Goal: Check status: Check status

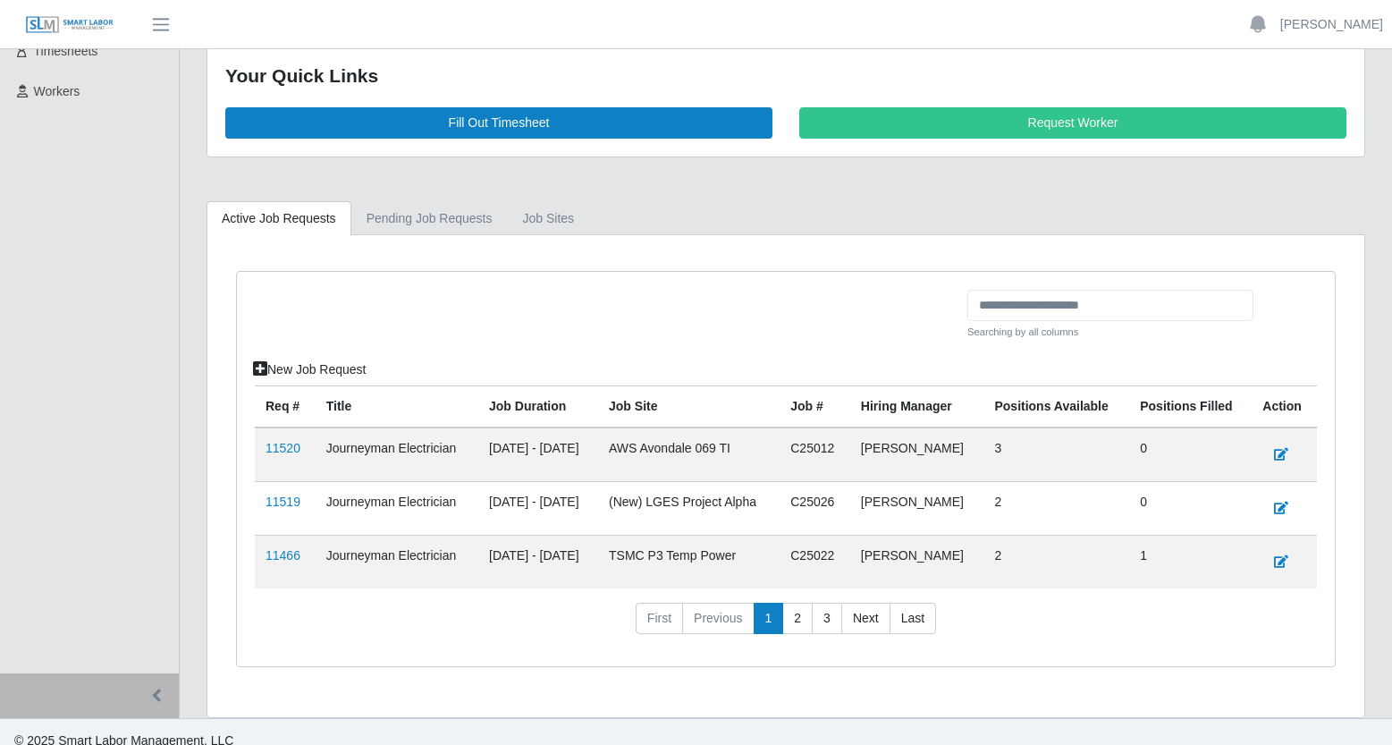
scroll to position [278, 0]
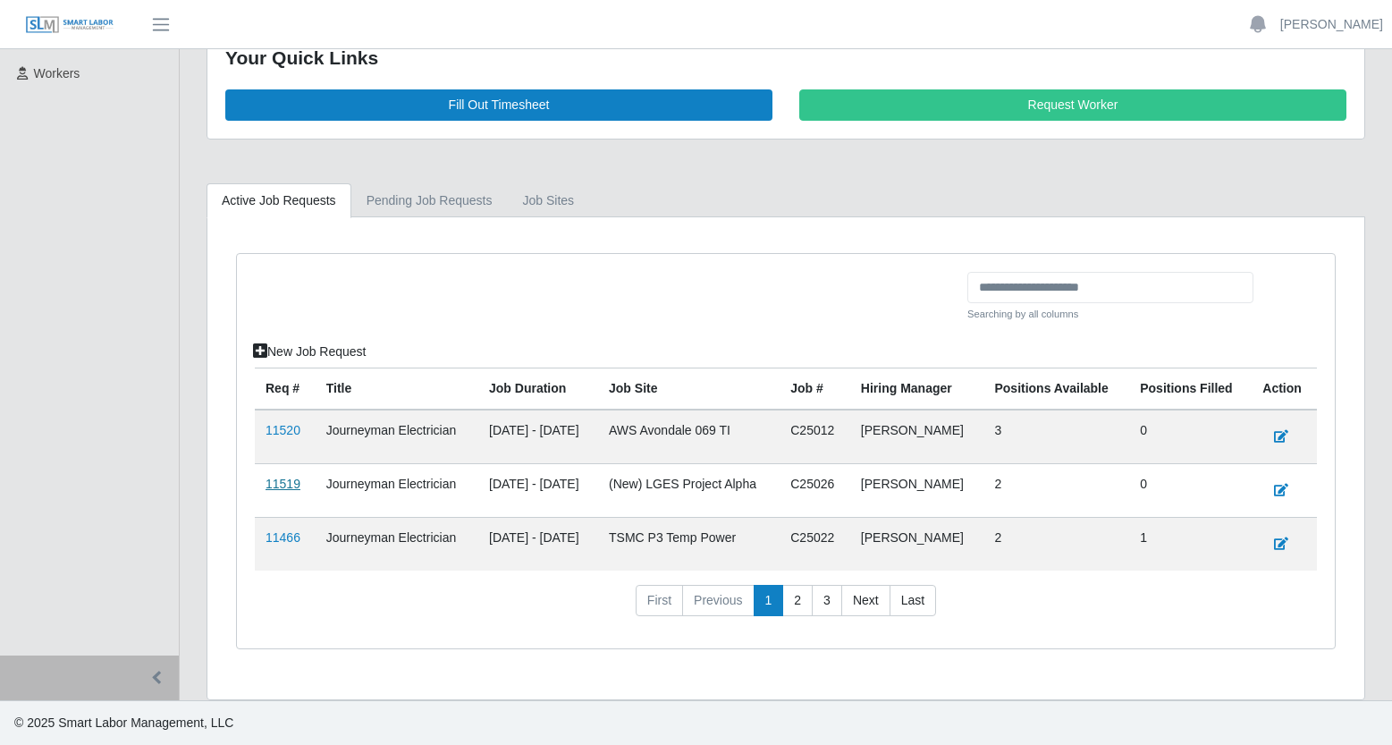
click at [291, 486] on link "11519" at bounding box center [283, 483] width 35 height 14
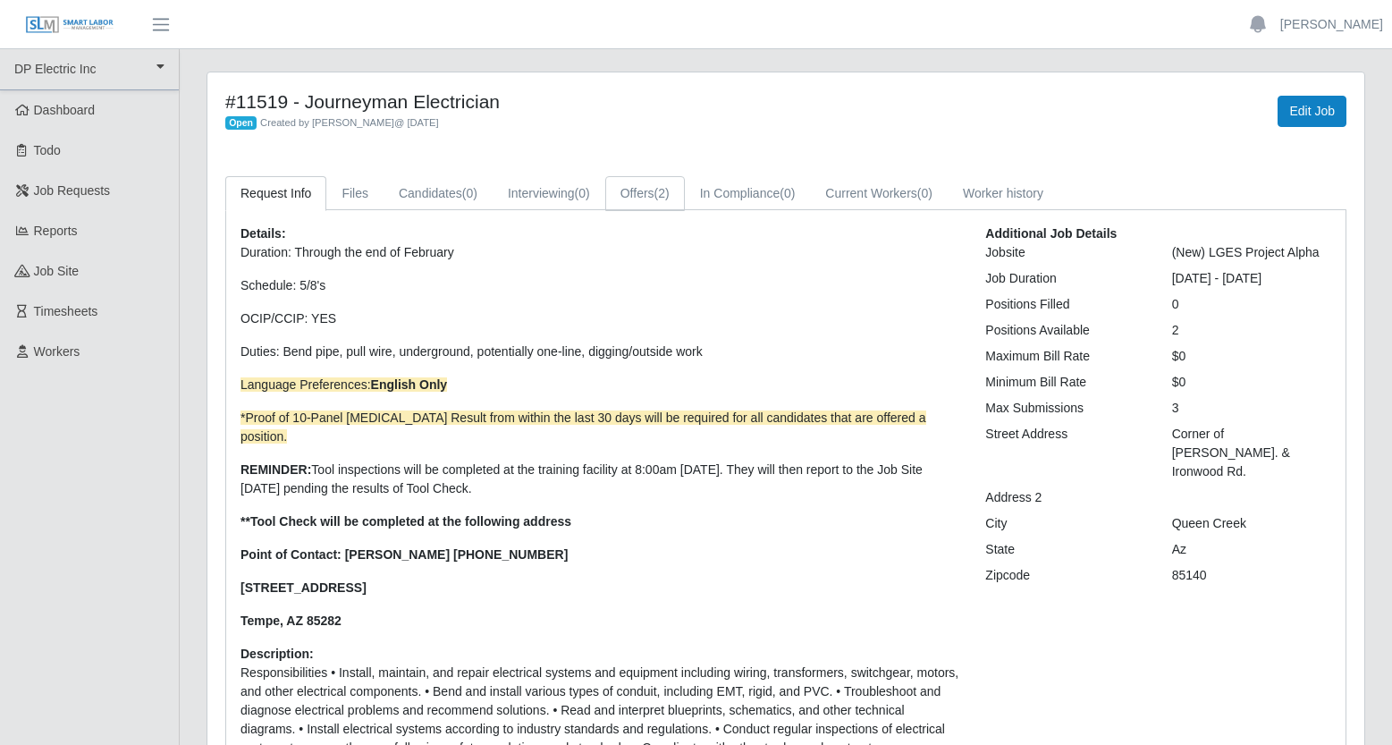
click at [662, 186] on link "Offers (2)" at bounding box center [645, 193] width 80 height 35
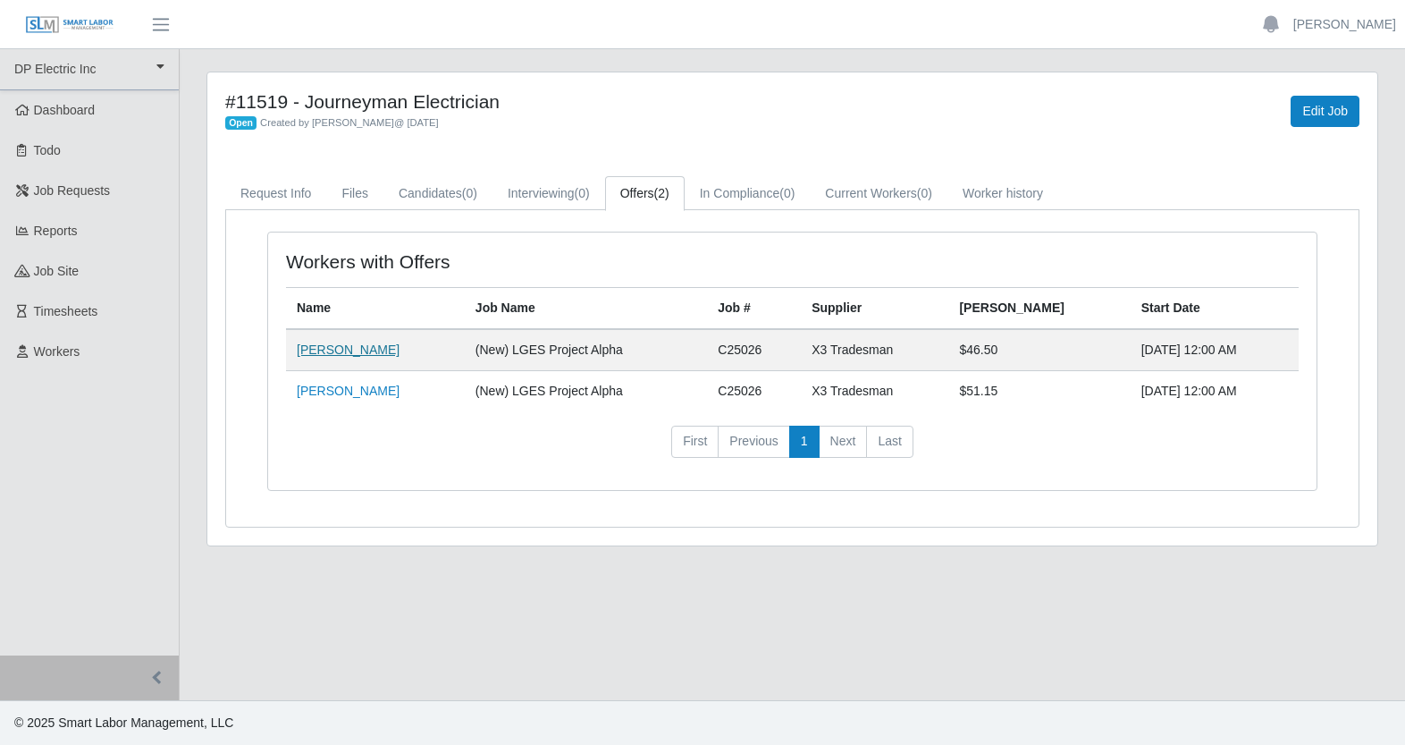
click at [344, 349] on link "Ricky Monroe" at bounding box center [348, 349] width 103 height 14
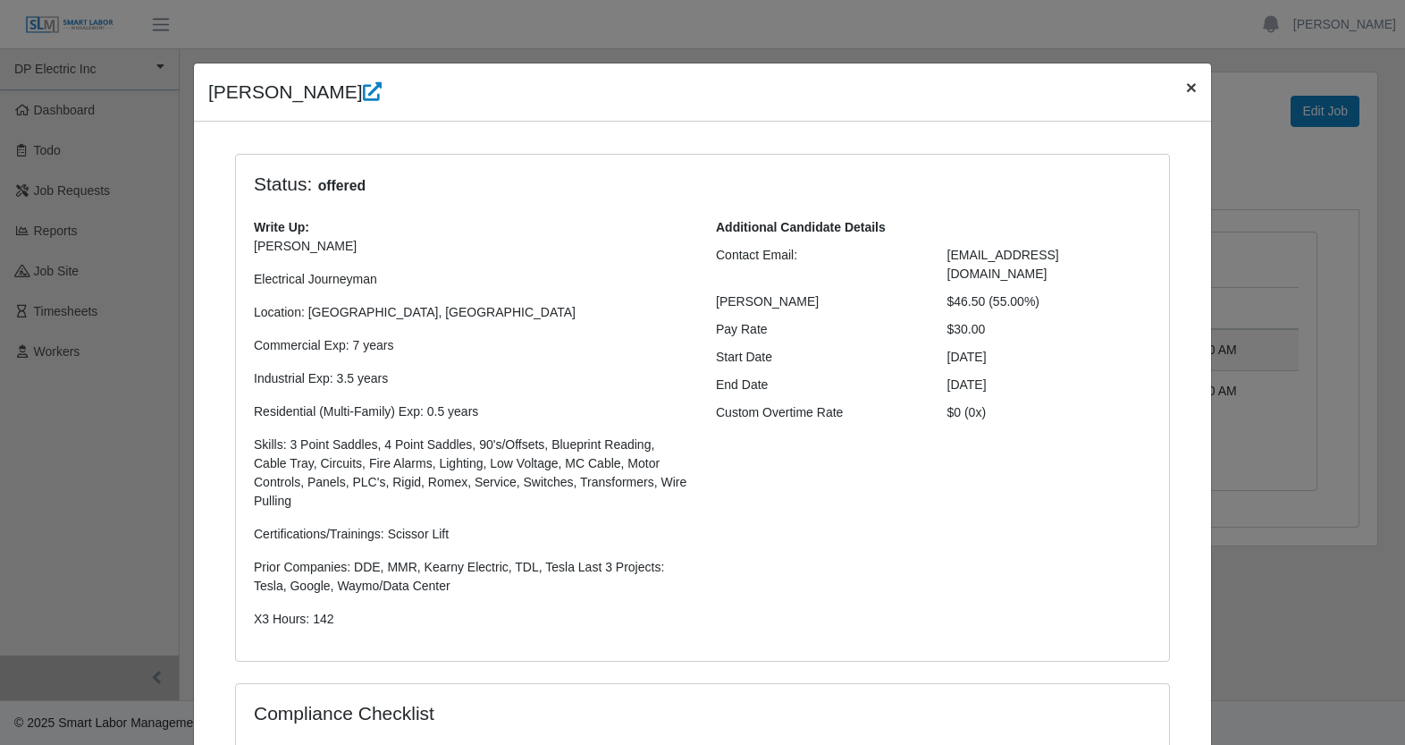
click at [1192, 89] on button "×" at bounding box center [1191, 86] width 39 height 47
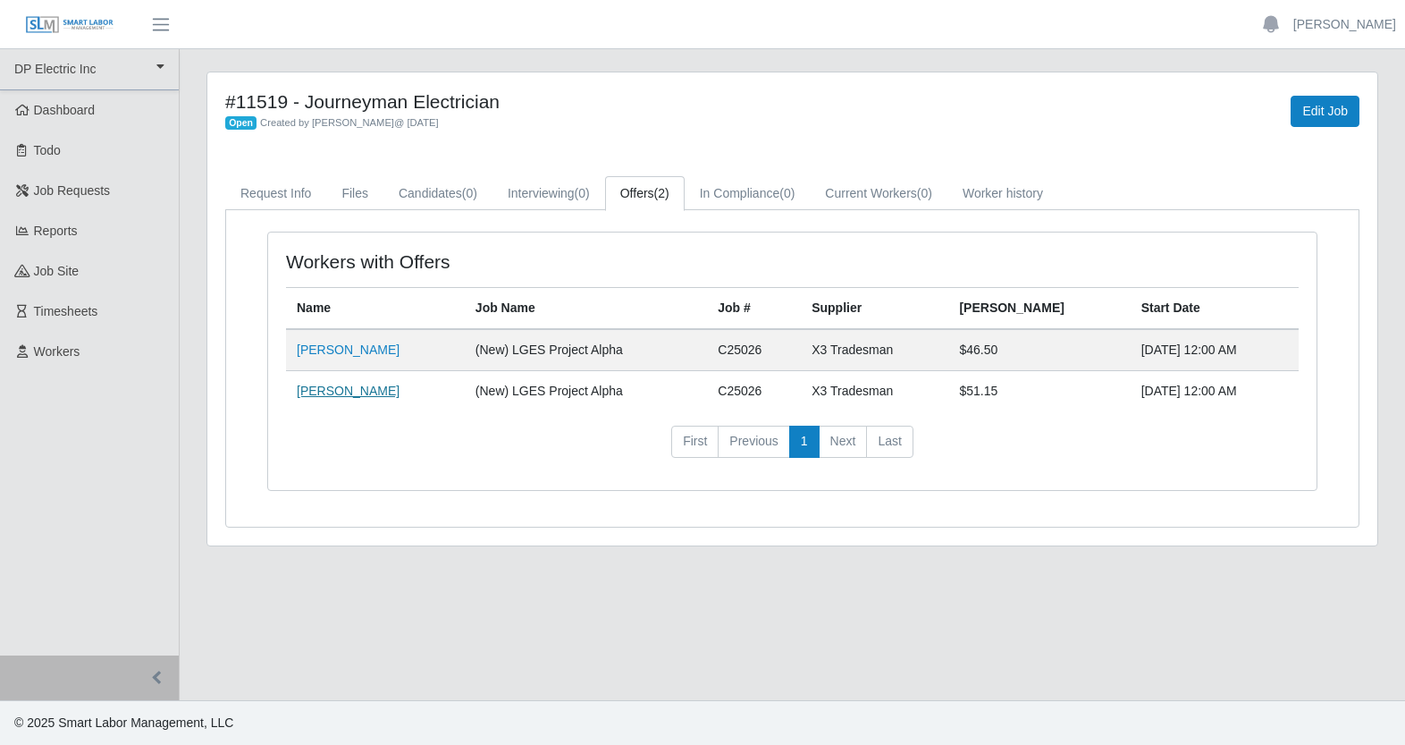
click at [361, 391] on link "Cristobal Alba" at bounding box center [348, 391] width 103 height 14
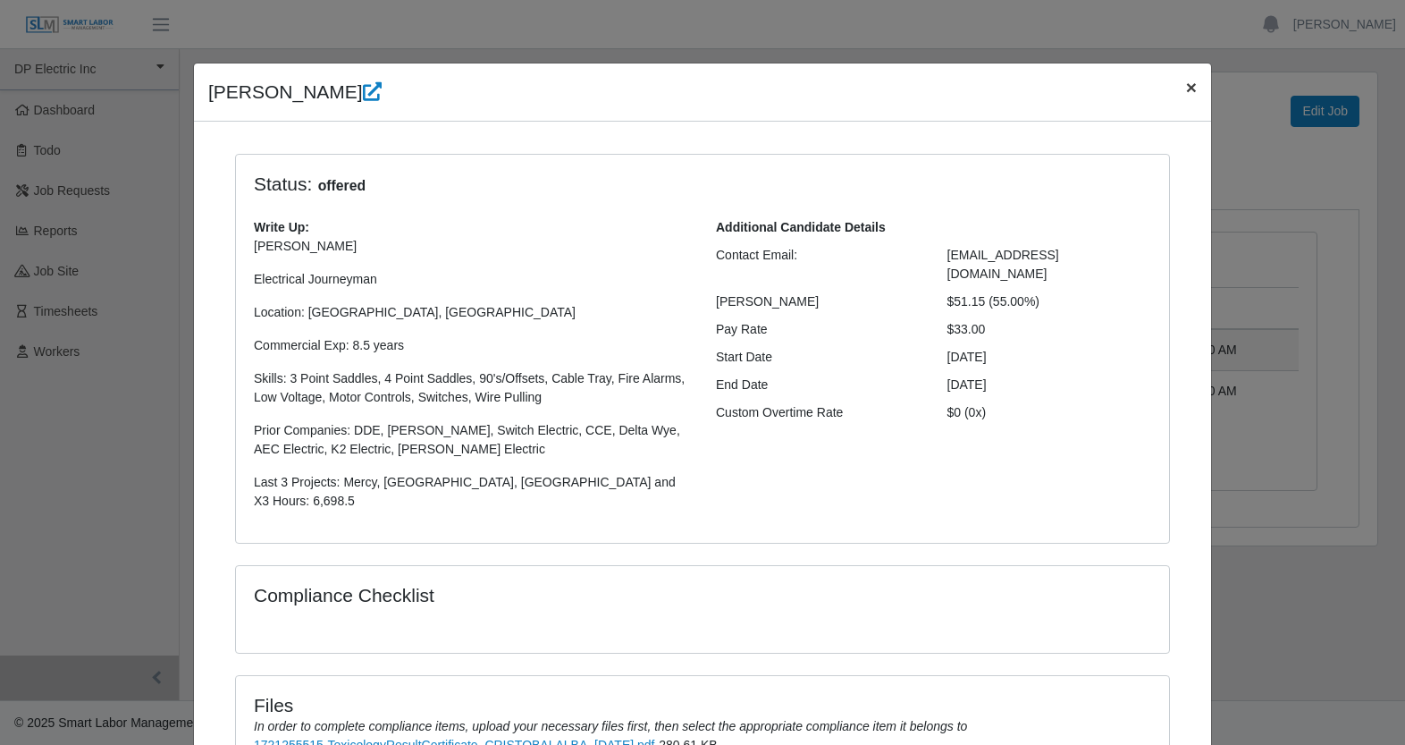
click at [1187, 94] on span "×" at bounding box center [1191, 87] width 11 height 21
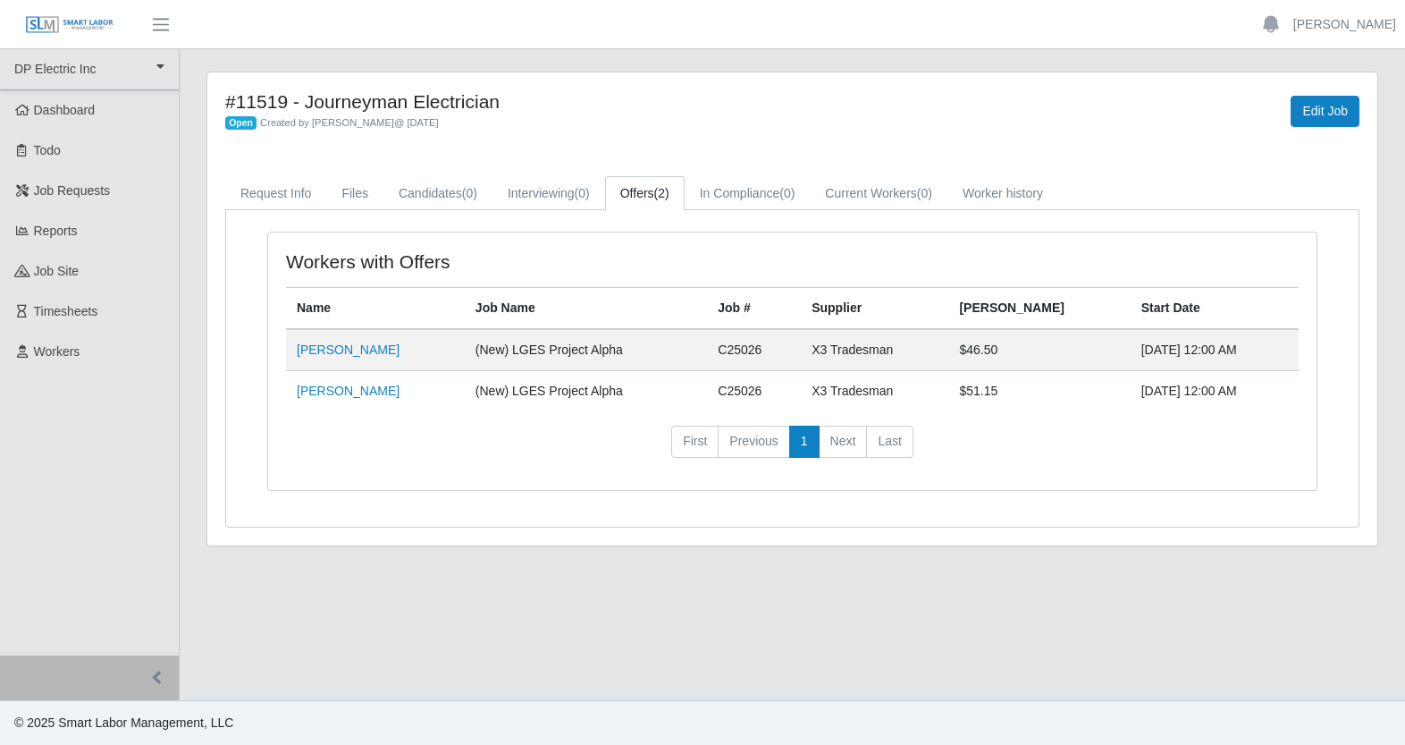
drag, startPoint x: 224, startPoint y: 93, endPoint x: 196, endPoint y: 94, distance: 28.6
click at [196, 94] on div "#11519 - Journeyman Electrician Open Created by Jerrin Jaramillo @ 10/13/2025 E…" at bounding box center [792, 320] width 1199 height 496
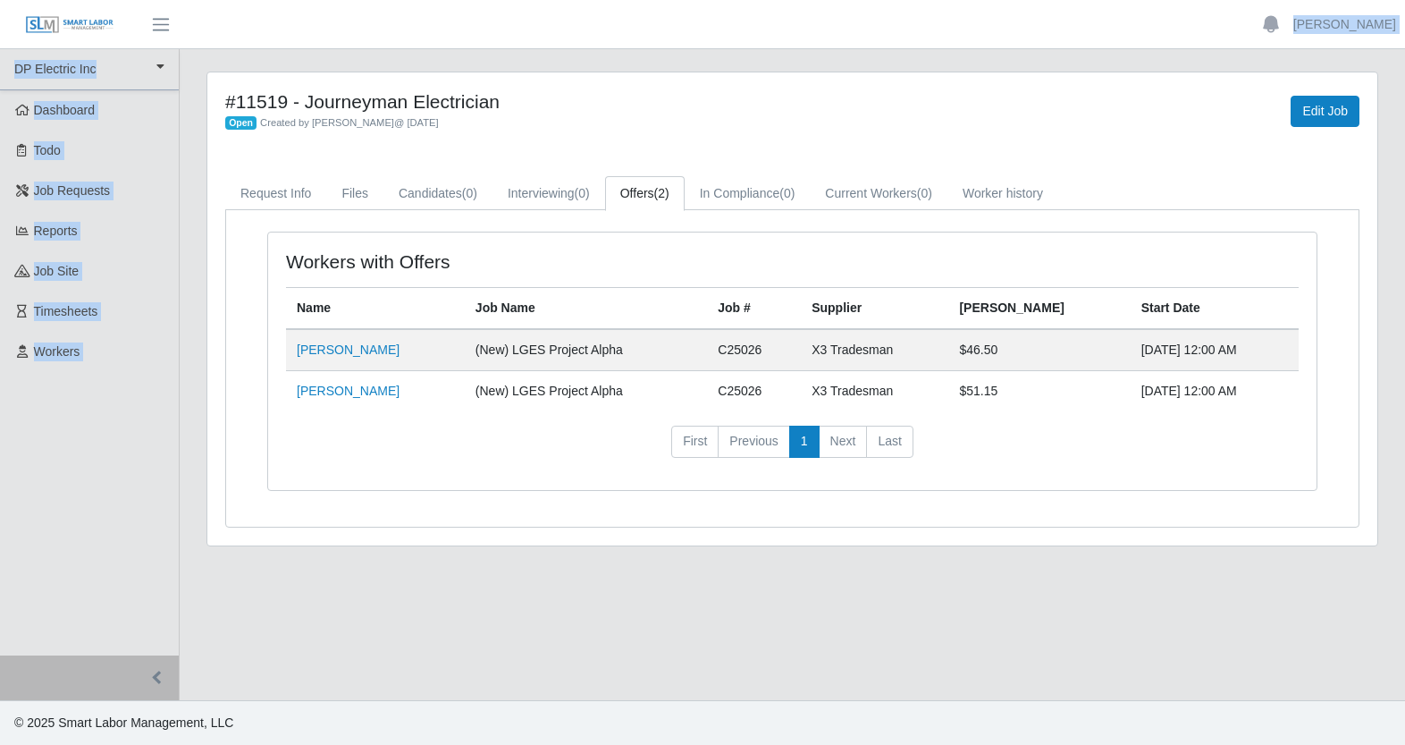
drag, startPoint x: 223, startPoint y: 99, endPoint x: 183, endPoint y: 42, distance: 69.4
click at [183, 42] on div "Jerrin Jaramillo Account Settings Logout DP Electric Inc DP Electric Inc Dashbo…" at bounding box center [702, 372] width 1405 height 745
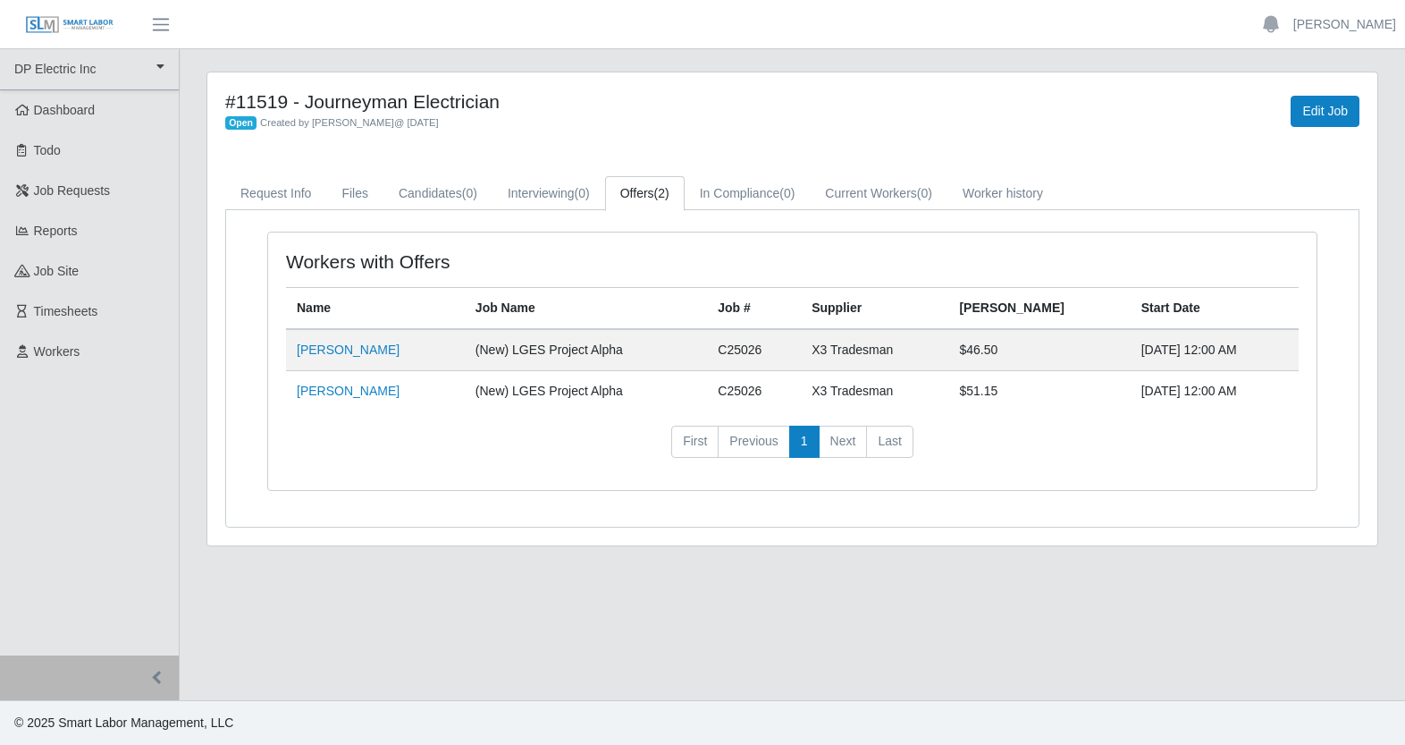
click at [538, 107] on h4 "#11519 - Journeyman Electrician" at bounding box center [550, 101] width 651 height 22
click at [223, 100] on div "#11519 - Journeyman Electrician Open Created by Jerrin Jaramillo @ 10/13/2025" at bounding box center [551, 110] width 678 height 41
drag, startPoint x: 227, startPoint y: 103, endPoint x: 228, endPoint y: 89, distance: 14.3
click at [222, 83] on div "#11519 - Journeyman Electrician Open Created by Jerrin Jaramillo @ 10/13/2025 E…" at bounding box center [792, 308] width 1170 height 473
click at [509, 126] on div "Open Created by Jerrin Jaramillo @ 10/13/2025" at bounding box center [550, 122] width 651 height 19
